Goal: Check status: Check status

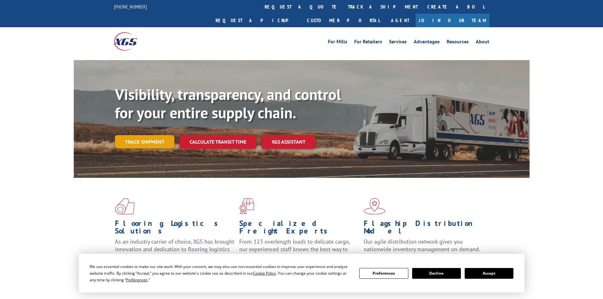
click at [137, 137] on div "Visibility, transparency, and control for your entire supply chain. Track shipm…" at bounding box center [322, 130] width 415 height 88
click at [146, 135] on link "Track shipment" at bounding box center [145, 141] width 60 height 13
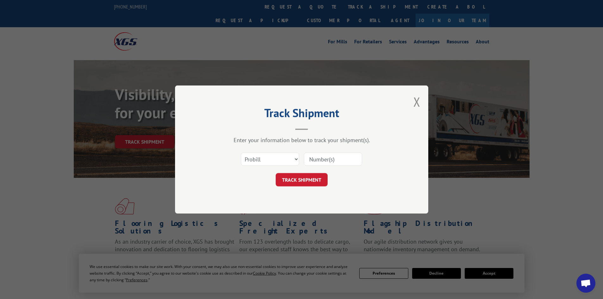
click at [342, 161] on input at bounding box center [333, 159] width 58 height 13
paste input "6083479"
type input "6083479"
click at [313, 179] on button "TRACK SHIPMENT" at bounding box center [302, 179] width 52 height 13
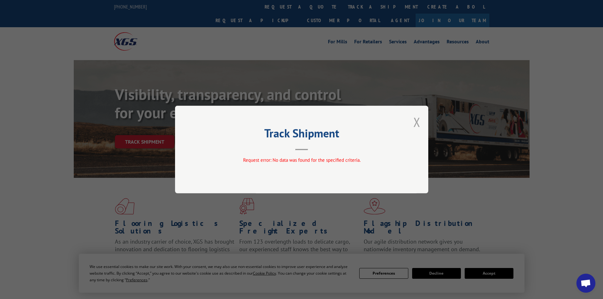
click at [416, 121] on button "Close modal" at bounding box center [417, 122] width 7 height 17
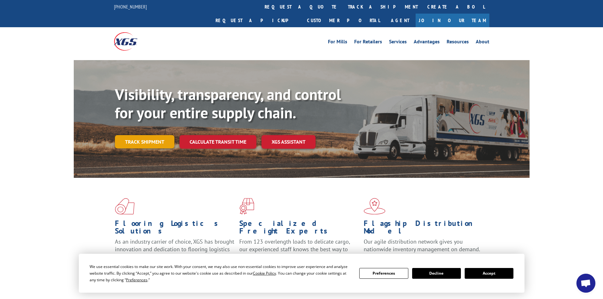
click at [144, 135] on link "Track shipment" at bounding box center [145, 141] width 60 height 13
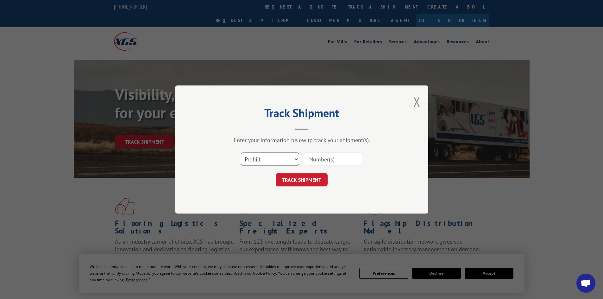
click at [281, 158] on select "Select category... Probill BOL PO" at bounding box center [270, 159] width 58 height 13
select select "bol"
click at [241, 153] on select "Select category... Probill BOL PO" at bounding box center [270, 159] width 58 height 13
click at [348, 157] on input at bounding box center [333, 159] width 58 height 13
paste input "6083479"
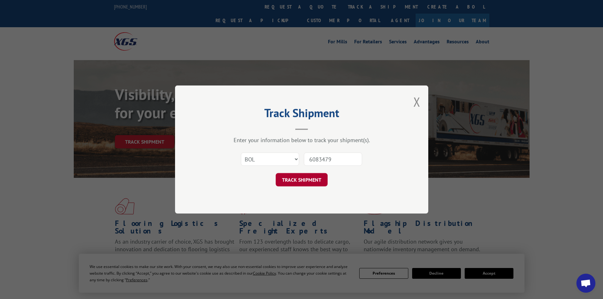
type input "6083479"
click at [311, 182] on button "TRACK SHIPMENT" at bounding box center [302, 179] width 52 height 13
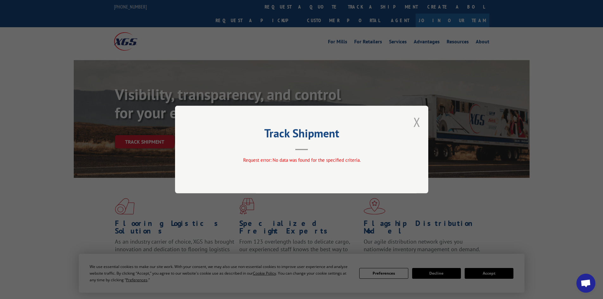
click at [418, 117] on button "Close modal" at bounding box center [417, 122] width 7 height 17
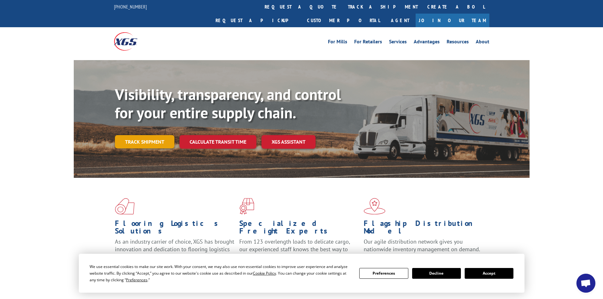
click at [157, 135] on link "Track shipment" at bounding box center [145, 141] width 60 height 13
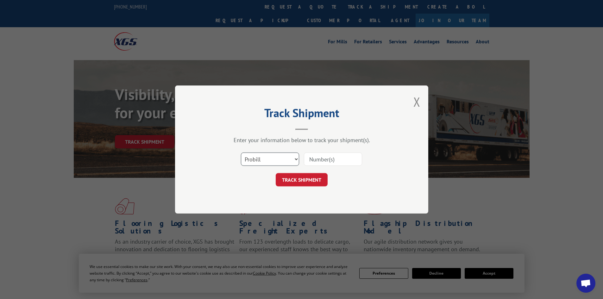
click at [295, 158] on select "Select category... Probill BOL PO" at bounding box center [270, 159] width 58 height 13
select select "bol"
click at [241, 153] on select "Select category... Probill BOL PO" at bounding box center [270, 159] width 58 height 13
click at [317, 177] on button "TRACK SHIPMENT" at bounding box center [302, 179] width 52 height 13
paste input "6083479"
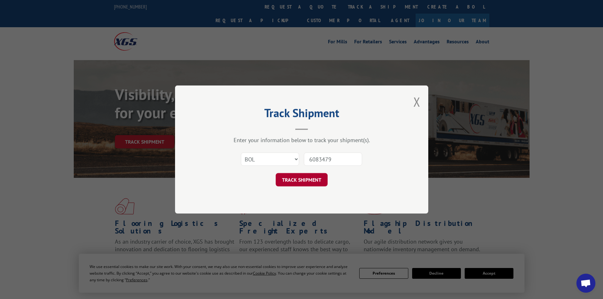
type input "6083479"
click at [308, 181] on button "TRACK SHIPMENT" at bounding box center [302, 179] width 52 height 13
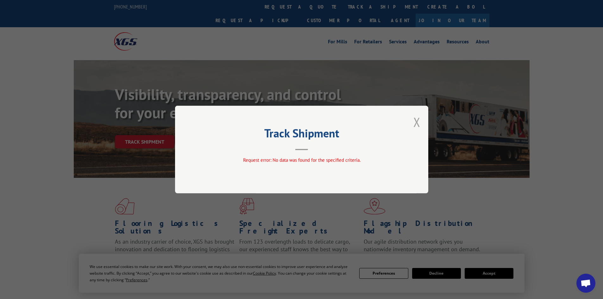
click at [415, 120] on button "Close modal" at bounding box center [417, 122] width 7 height 17
